Goal: Task Accomplishment & Management: Complete application form

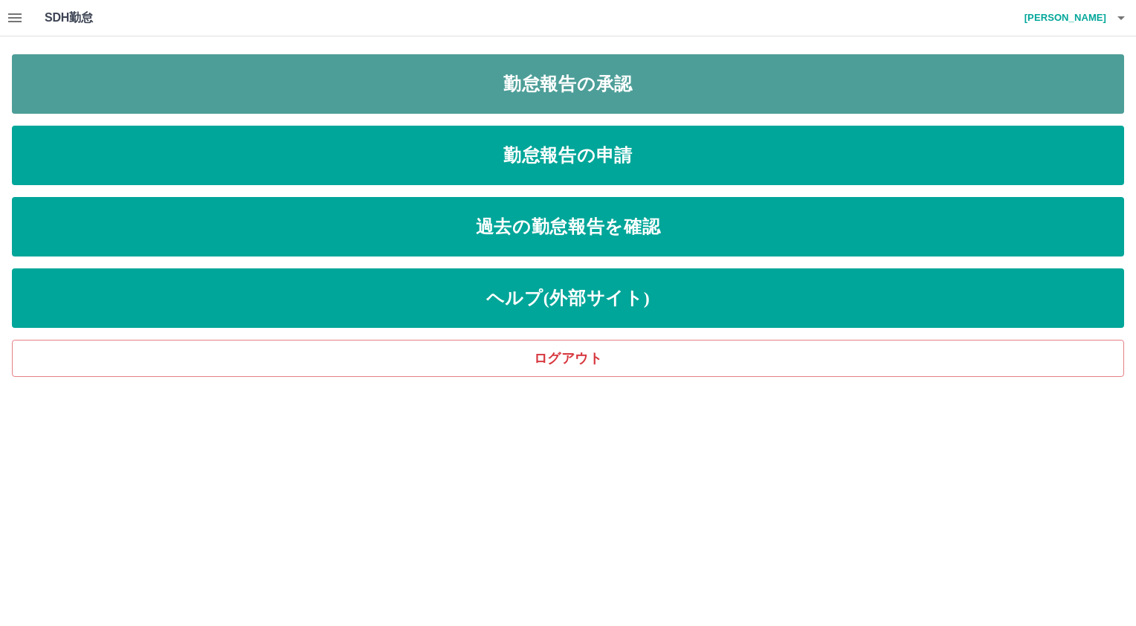
click at [184, 93] on link "勤怠報告の承認" at bounding box center [568, 83] width 1112 height 59
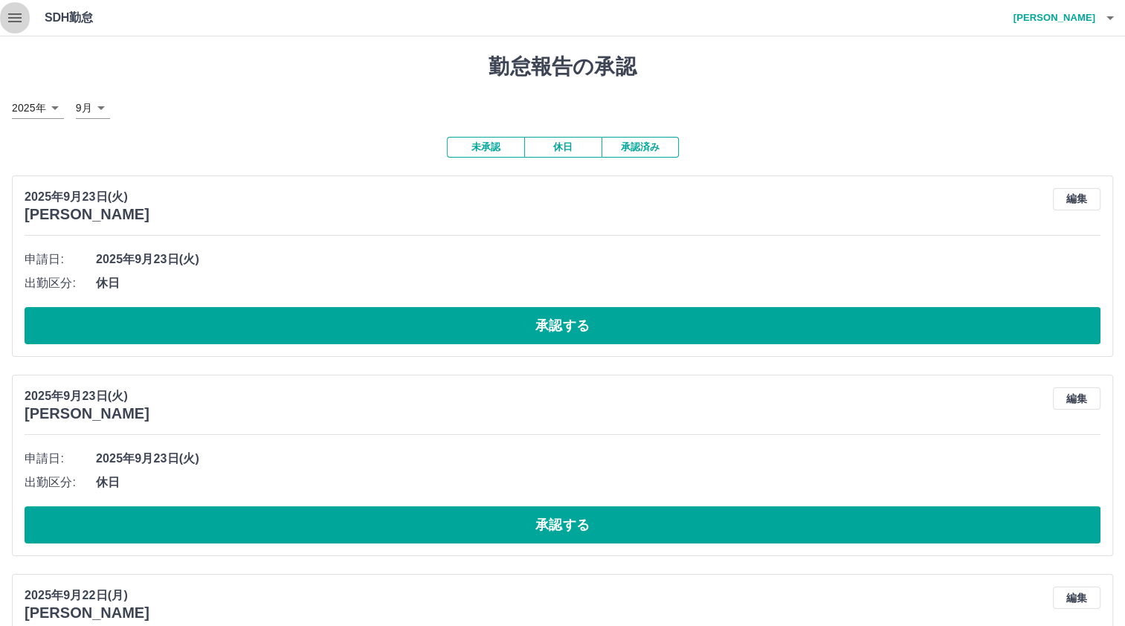
click at [5, 22] on button "button" at bounding box center [15, 18] width 30 height 36
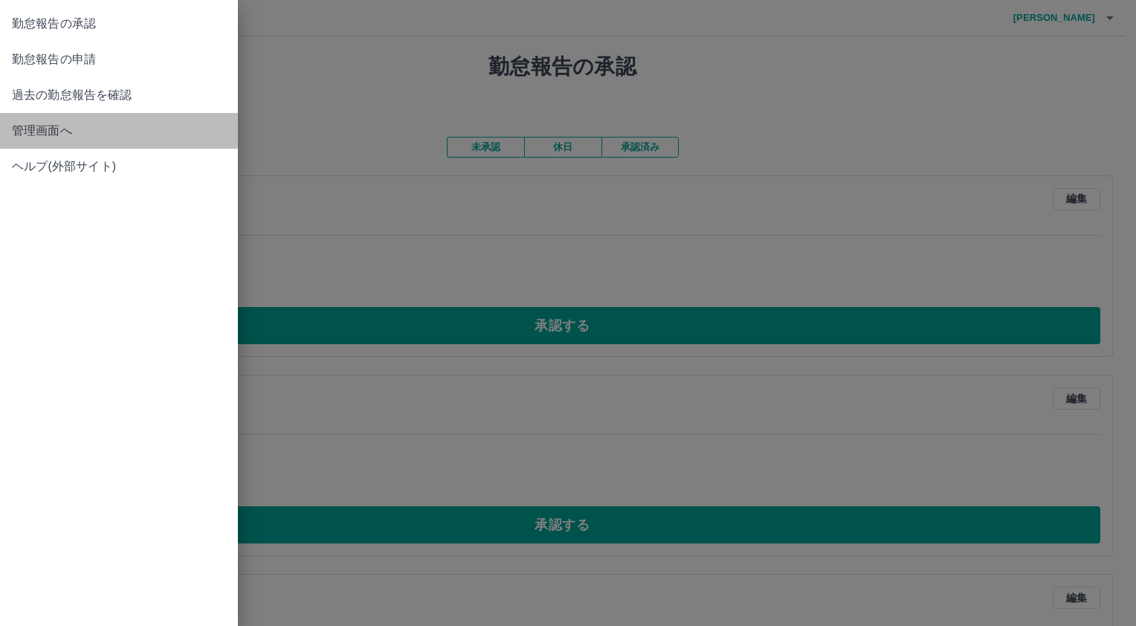
click at [22, 126] on span "管理画面へ" at bounding box center [119, 131] width 214 height 18
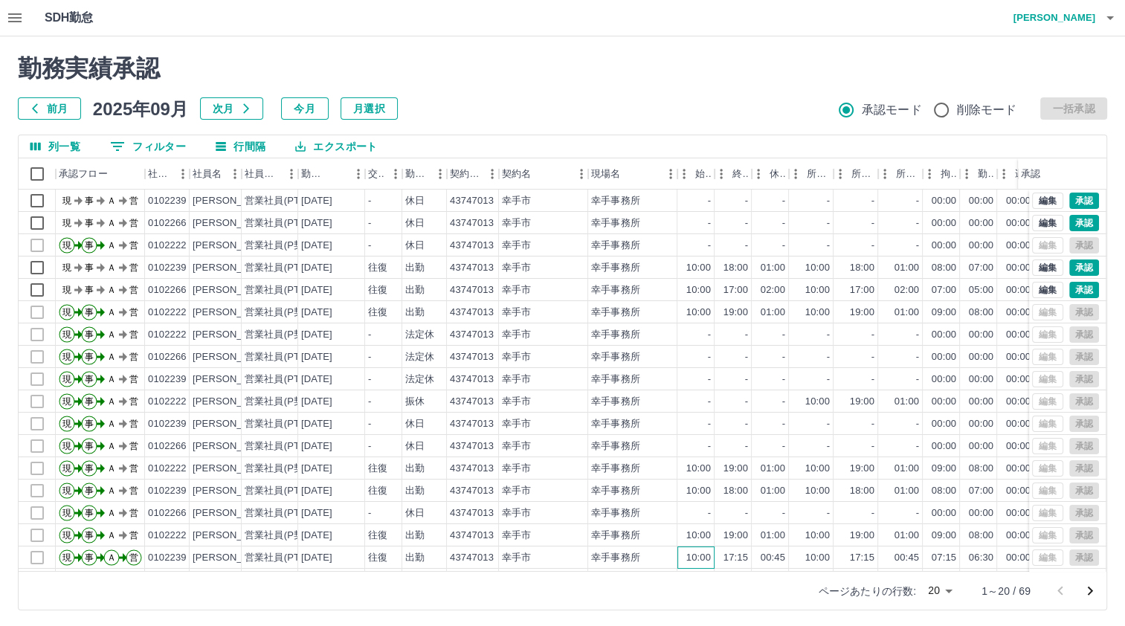
click at [686, 558] on div "10:00" at bounding box center [698, 558] width 25 height 14
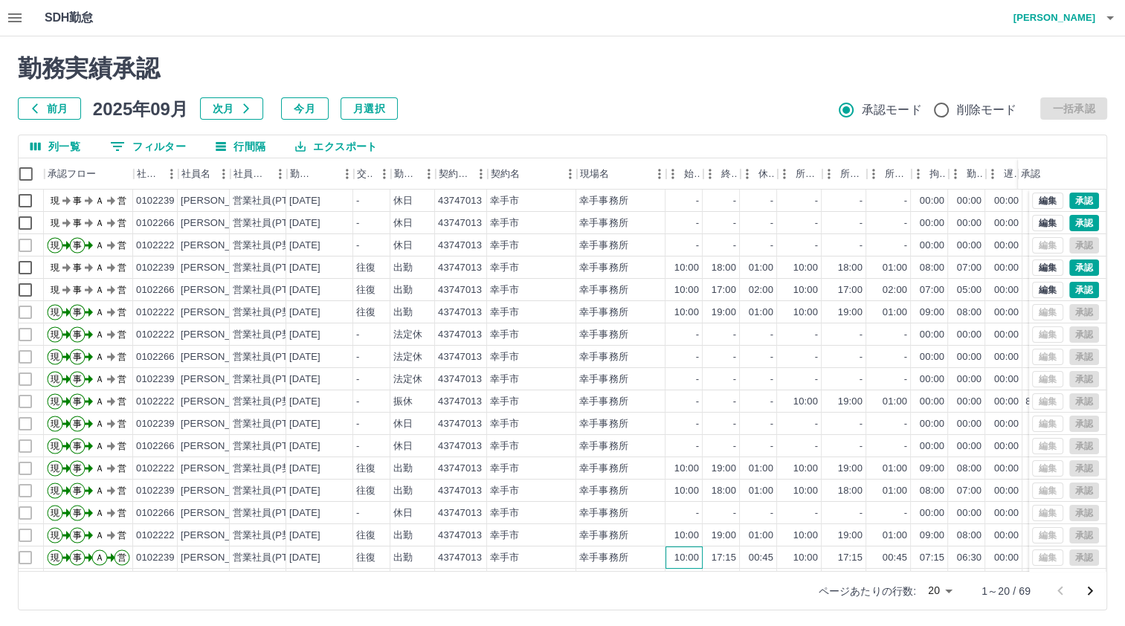
scroll to position [0, 9]
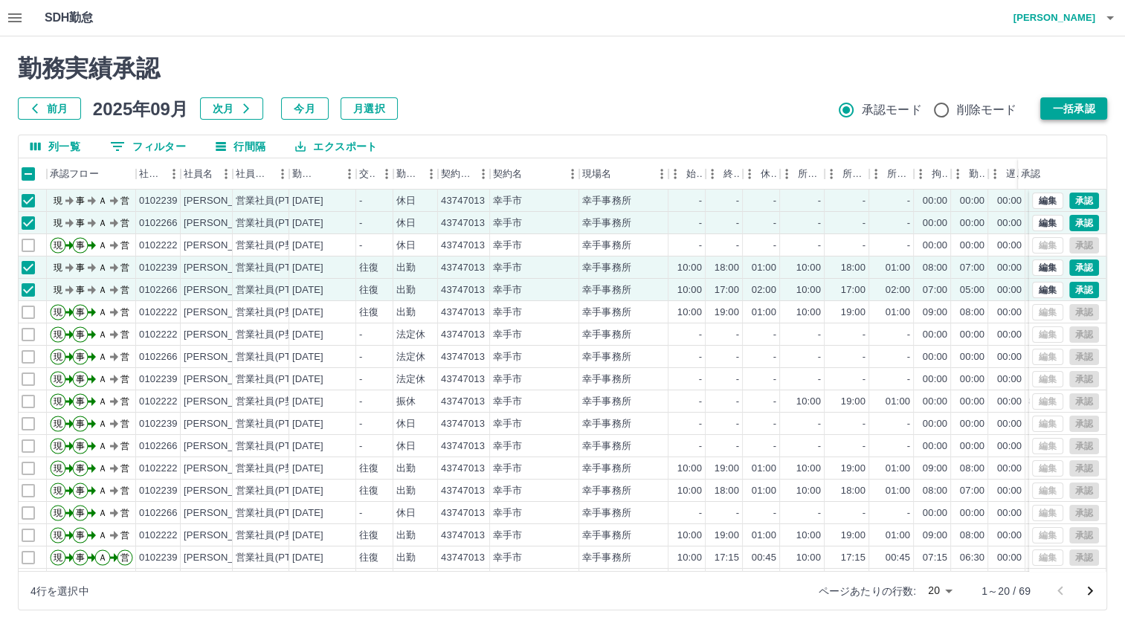
click at [1065, 106] on button "一括承認" at bounding box center [1073, 108] width 67 height 22
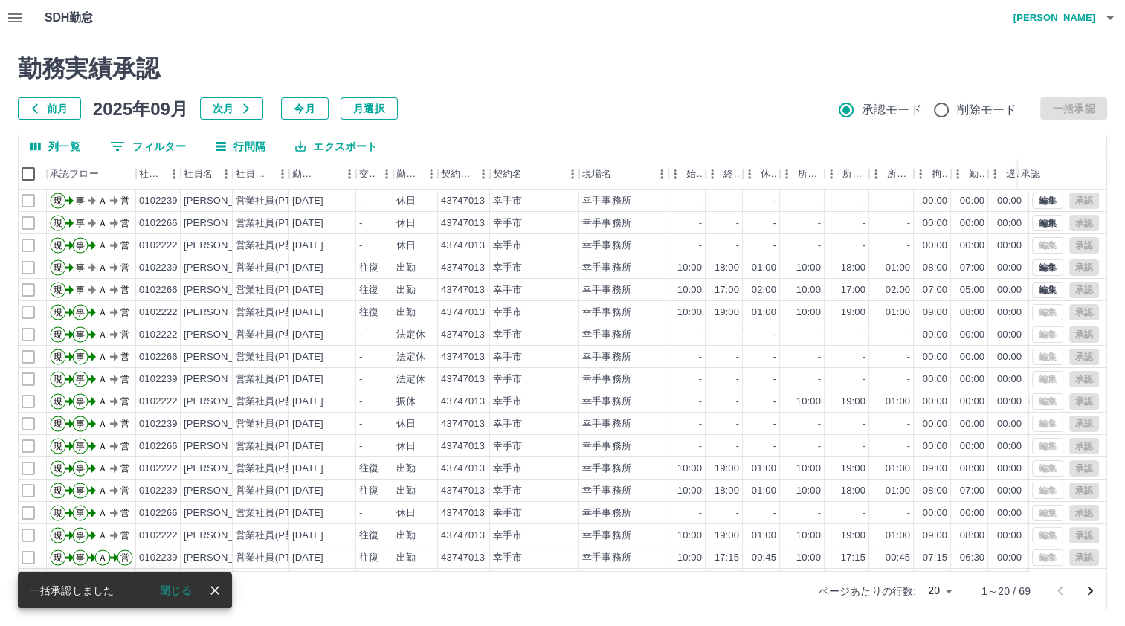
click at [14, 20] on icon "button" at bounding box center [15, 18] width 18 height 18
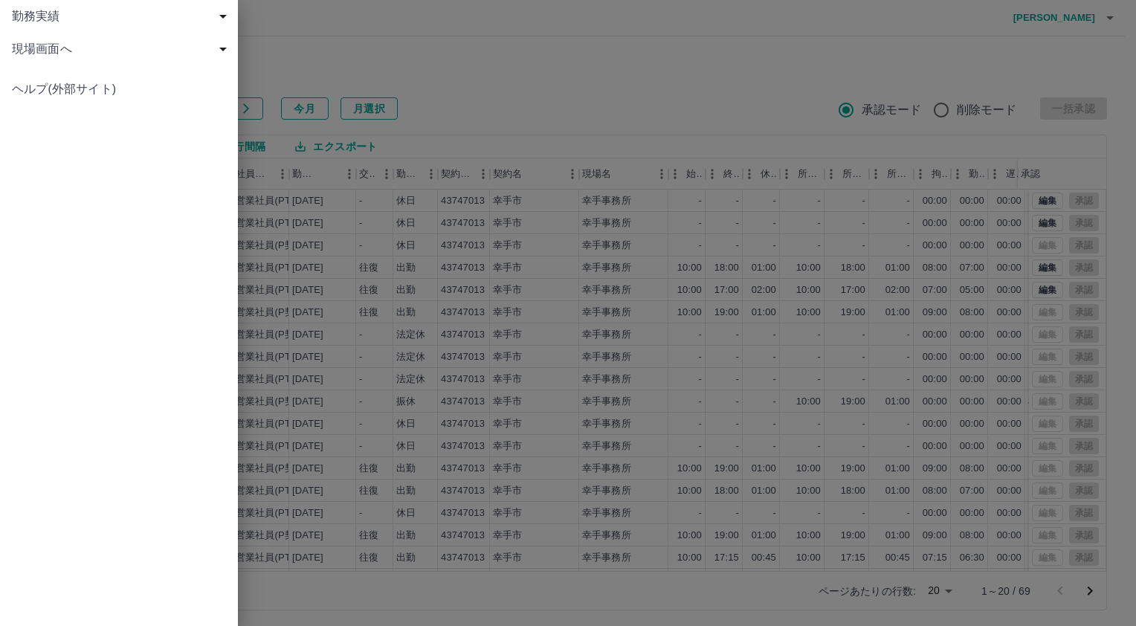
click at [42, 56] on span "現場画面へ" at bounding box center [122, 49] width 220 height 18
click at [51, 88] on span "現場画面へ" at bounding box center [126, 82] width 199 height 18
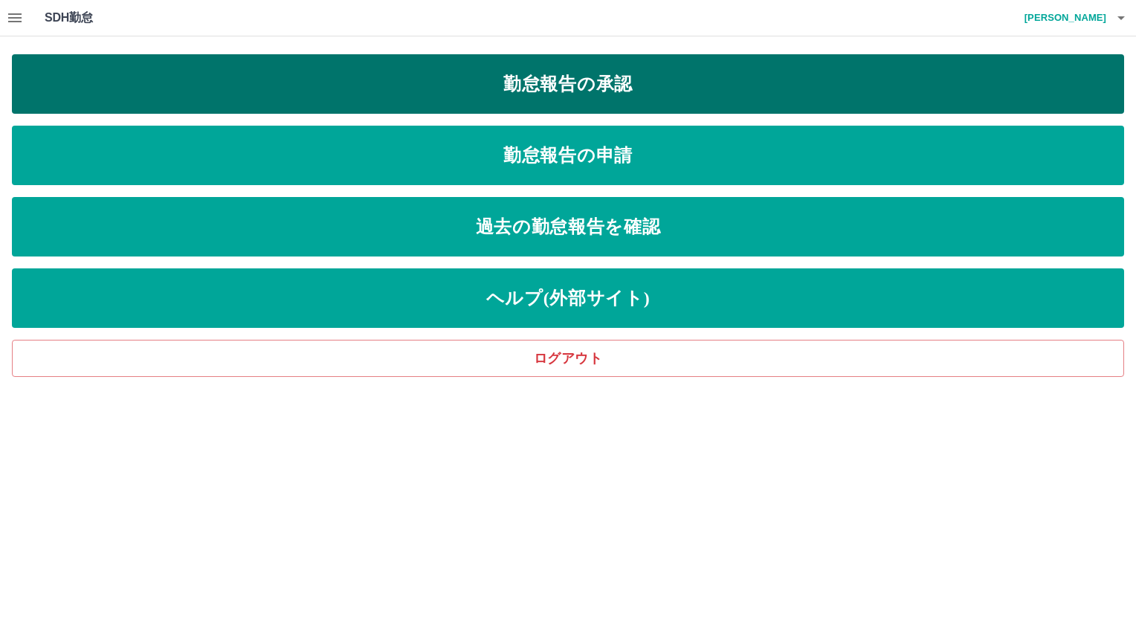
click at [257, 91] on link "勤怠報告の承認" at bounding box center [568, 83] width 1112 height 59
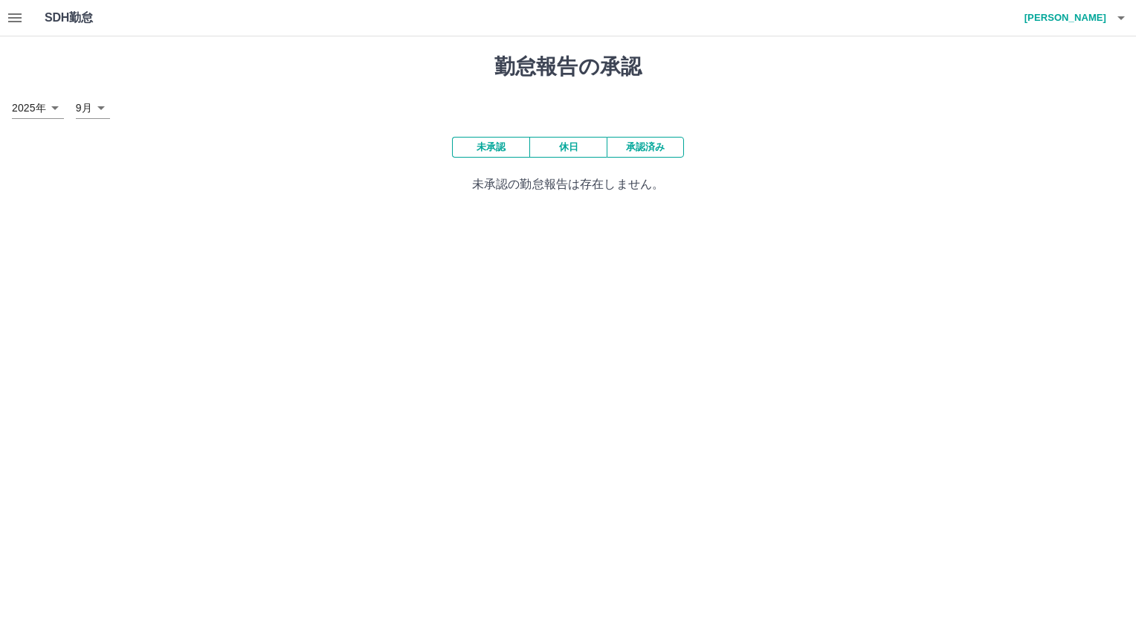
click at [641, 150] on button "承認済み" at bounding box center [645, 147] width 77 height 21
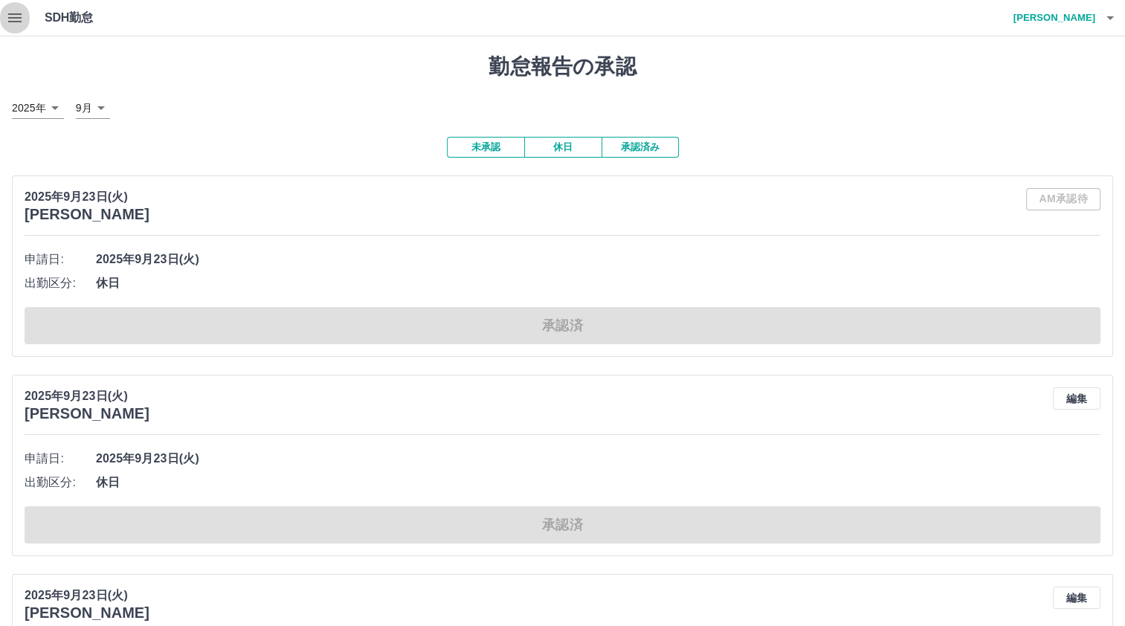
click at [24, 15] on button "button" at bounding box center [15, 18] width 30 height 36
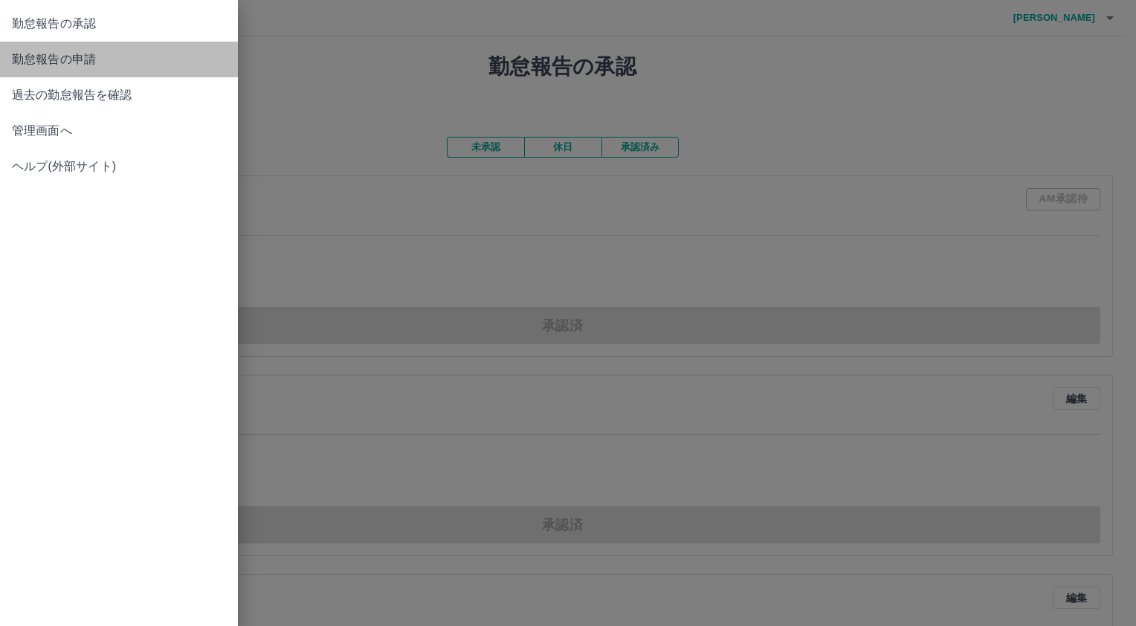
click at [65, 73] on link "勤怠報告の申請" at bounding box center [119, 60] width 238 height 36
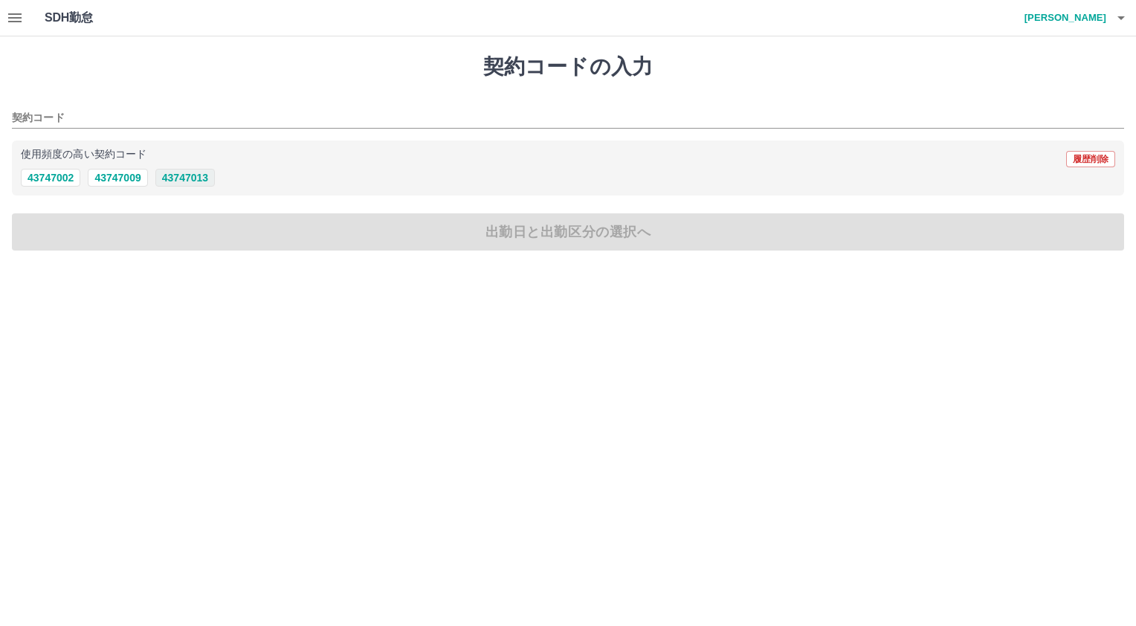
click at [173, 182] on button "43747013" at bounding box center [184, 178] width 59 height 18
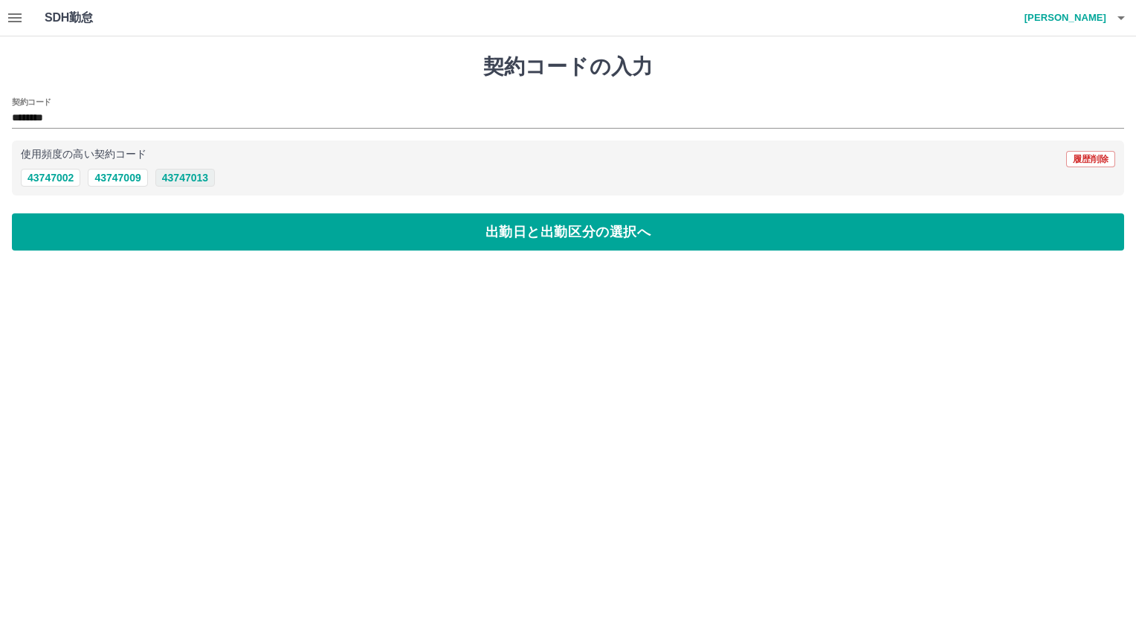
type input "********"
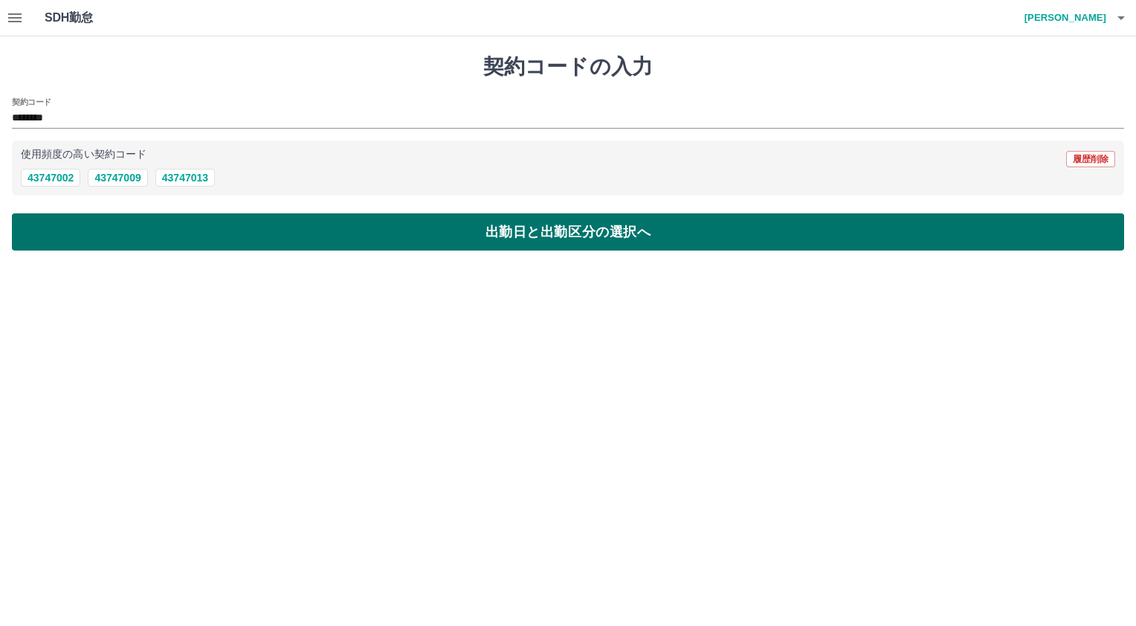
click at [176, 222] on button "出勤日と出勤区分の選択へ" at bounding box center [568, 231] width 1112 height 37
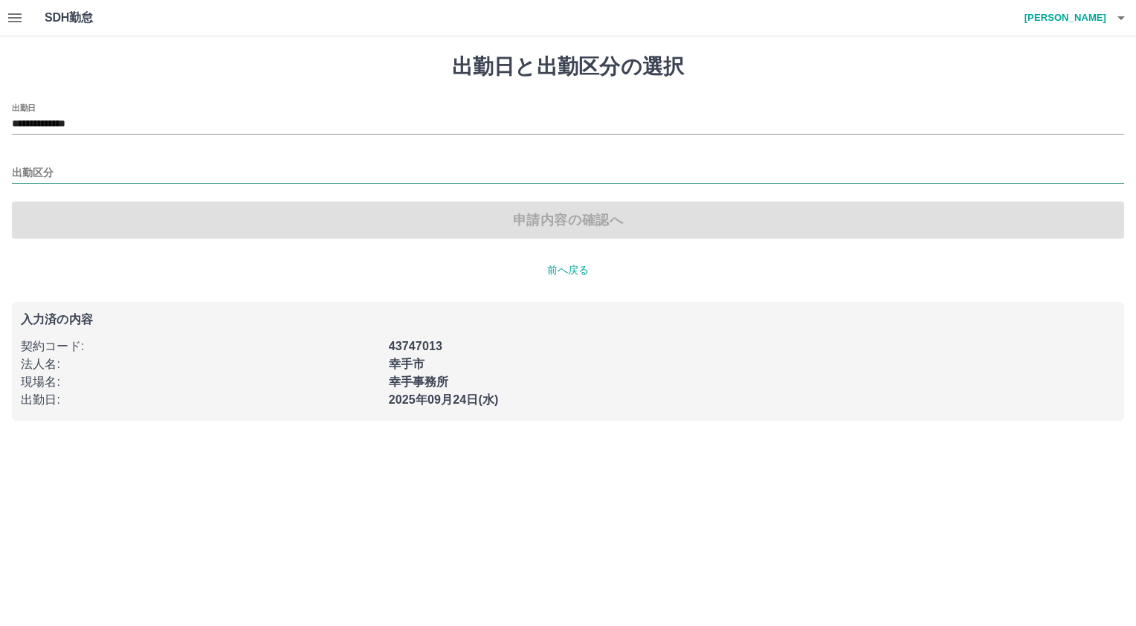
click at [61, 170] on input "出勤区分" at bounding box center [568, 173] width 1112 height 19
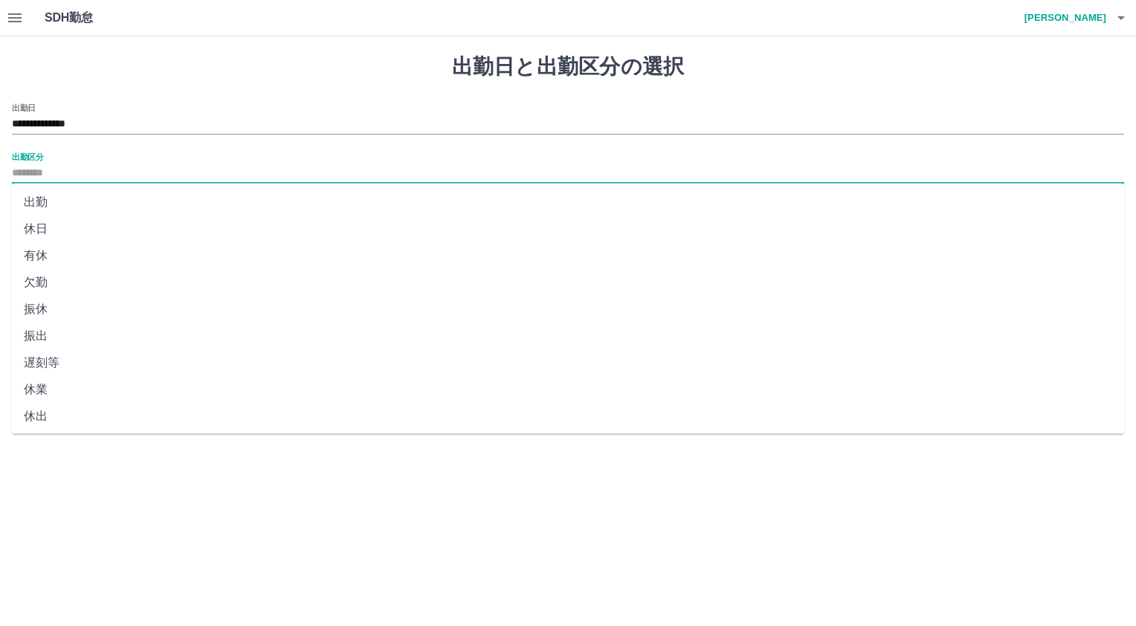
click at [59, 195] on li "出勤" at bounding box center [568, 202] width 1112 height 27
type input "**"
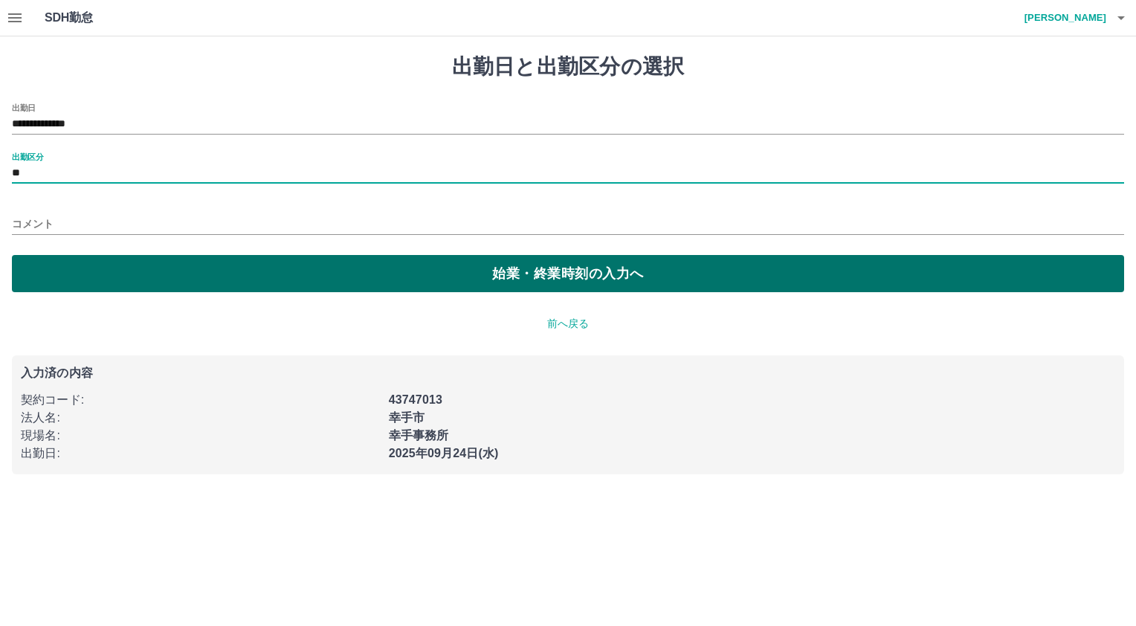
click at [74, 268] on button "始業・終業時刻の入力へ" at bounding box center [568, 273] width 1112 height 37
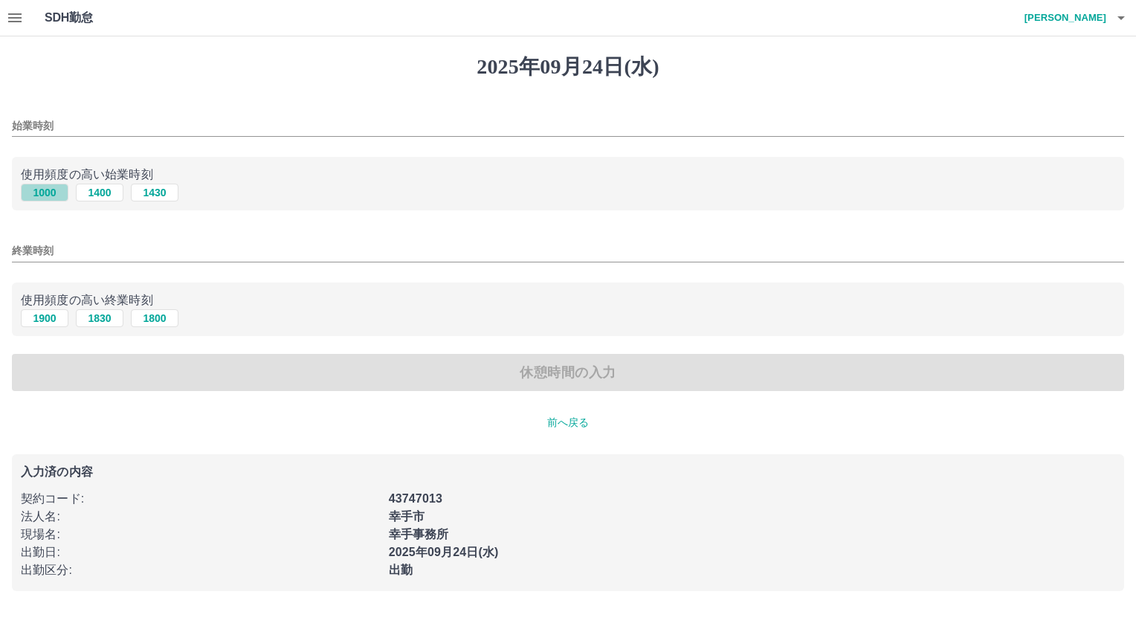
click at [48, 194] on button "1000" at bounding box center [45, 193] width 48 height 18
type input "****"
click at [61, 319] on button "1900" at bounding box center [45, 318] width 48 height 18
type input "****"
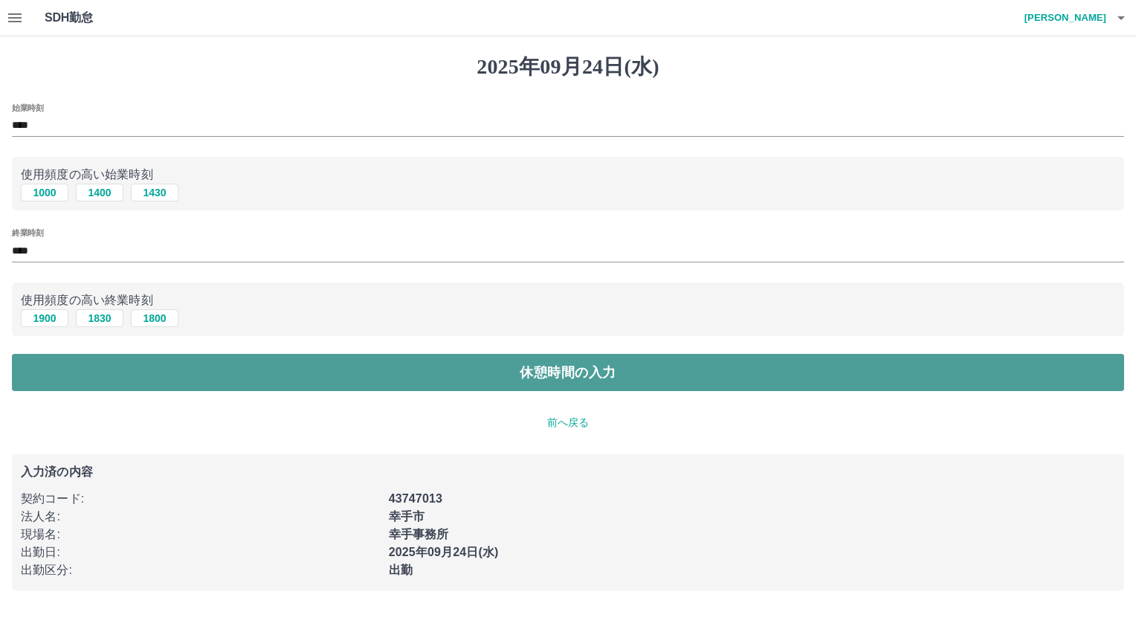
click at [76, 372] on button "休憩時間の入力" at bounding box center [568, 372] width 1112 height 37
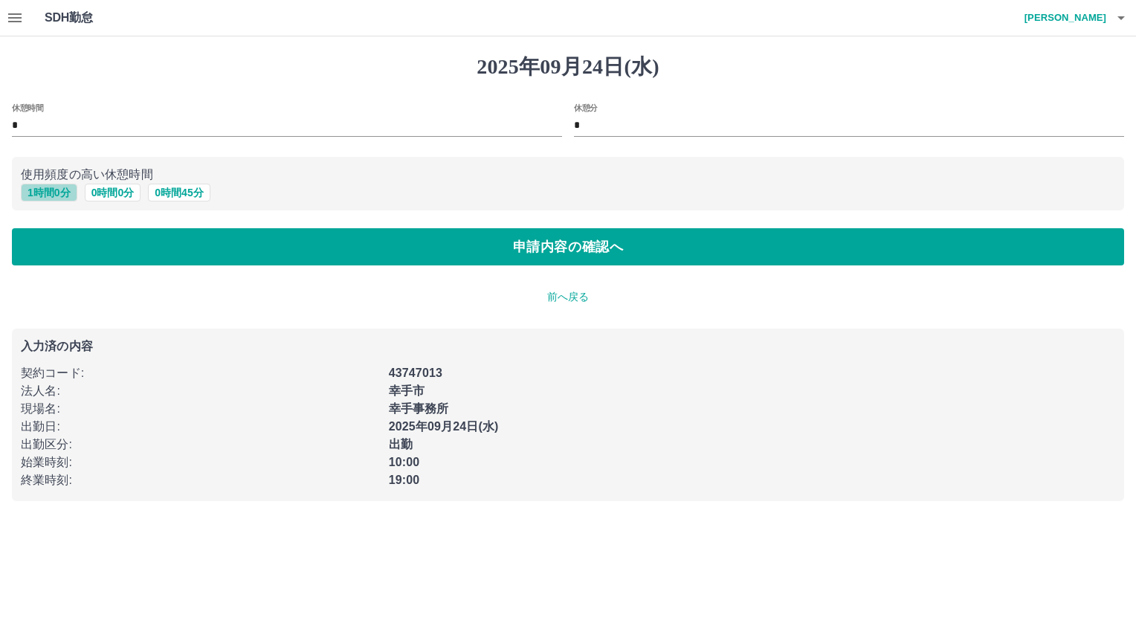
click at [45, 187] on button "1 時間 0 分" at bounding box center [49, 193] width 56 height 18
type input "*"
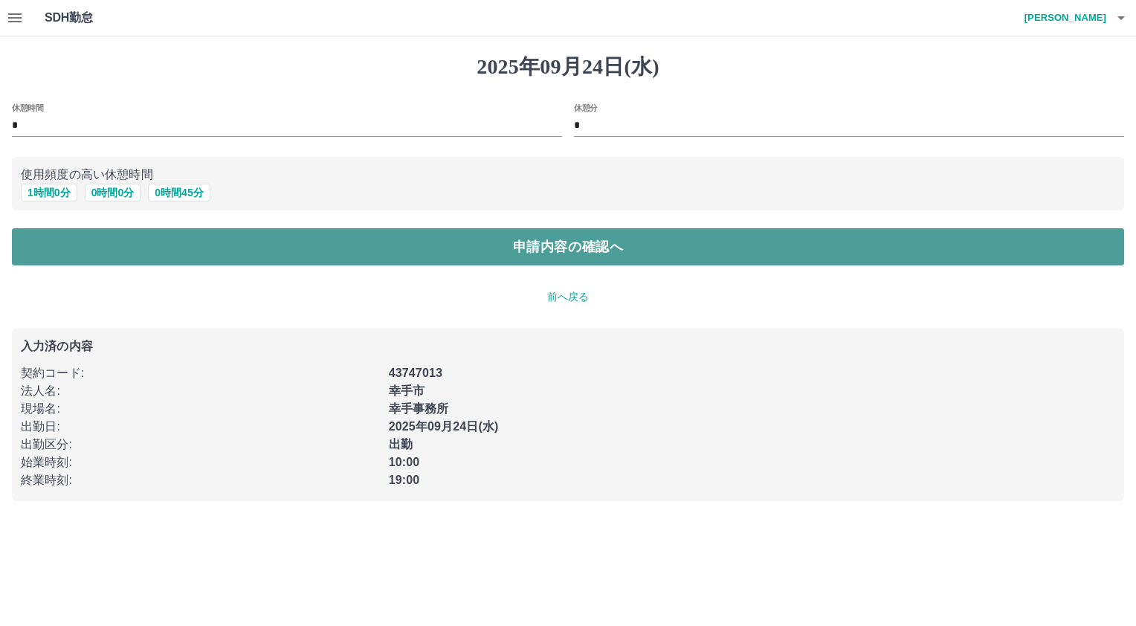
click at [48, 237] on button "申請内容の確認へ" at bounding box center [568, 246] width 1112 height 37
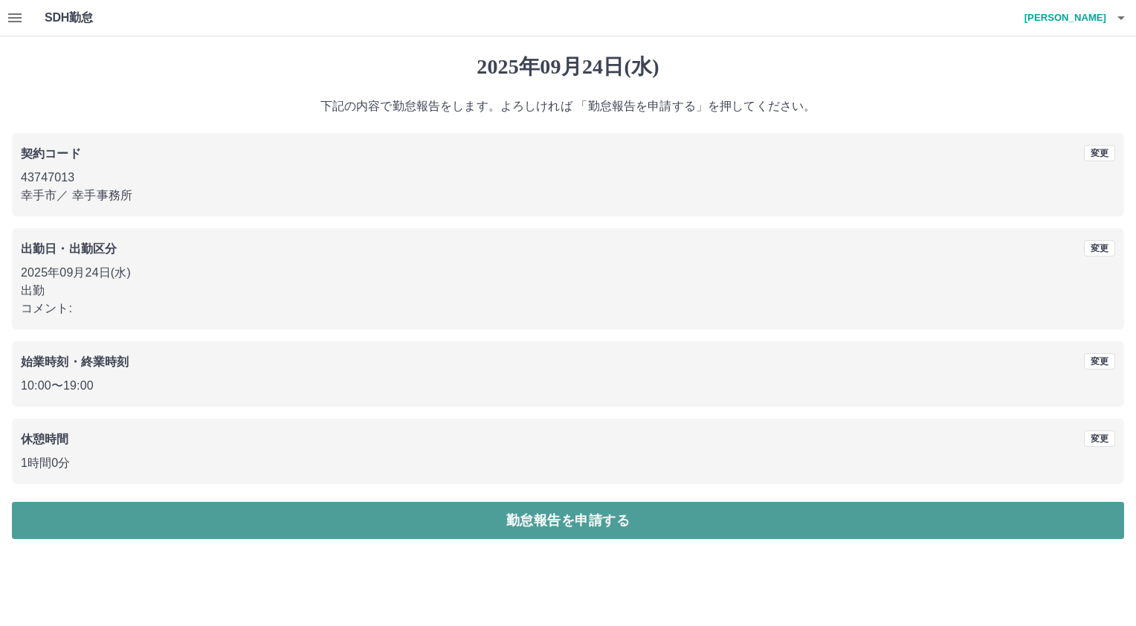
click at [589, 523] on button "勤怠報告を申請する" at bounding box center [568, 520] width 1112 height 37
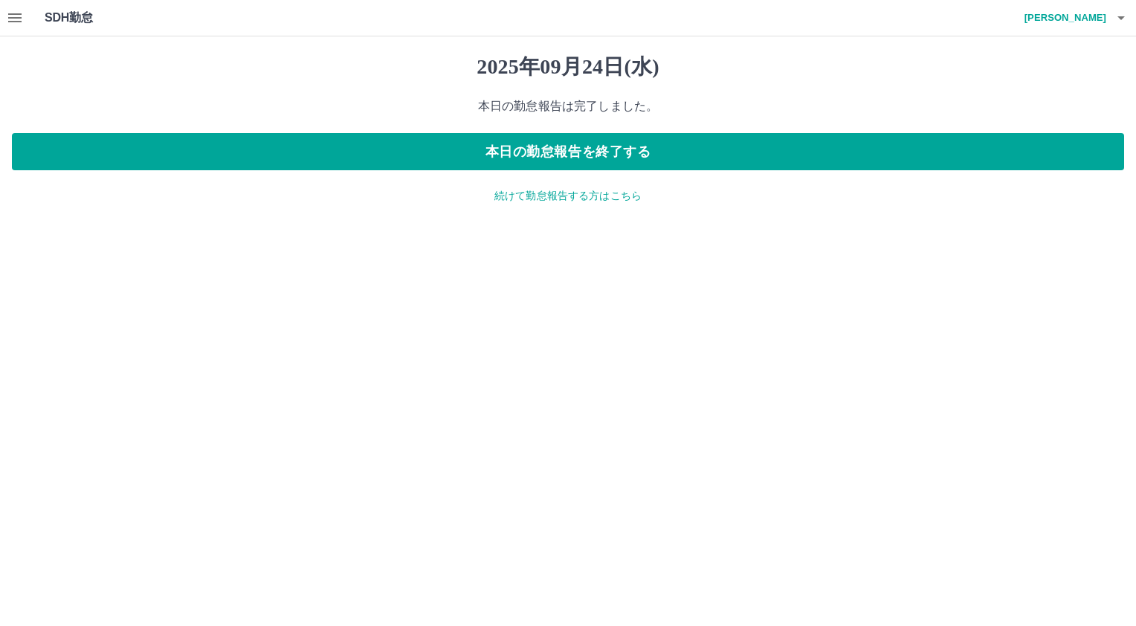
click at [4, 20] on button "button" at bounding box center [15, 18] width 30 height 36
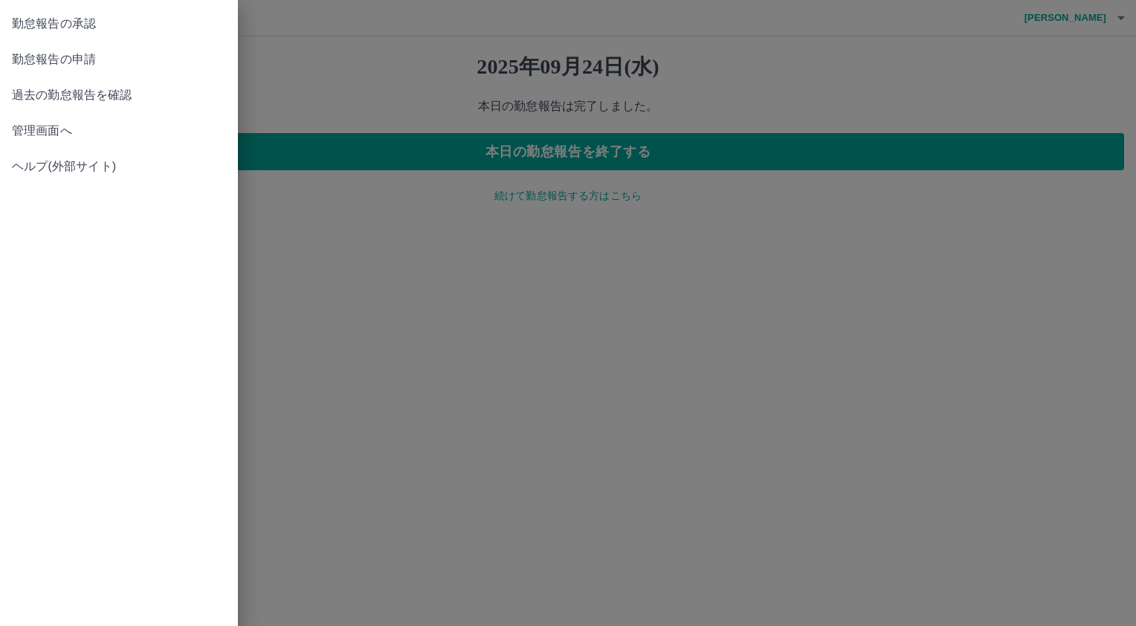
click at [314, 49] on div at bounding box center [568, 313] width 1136 height 626
